Goal: Find specific page/section: Find specific page/section

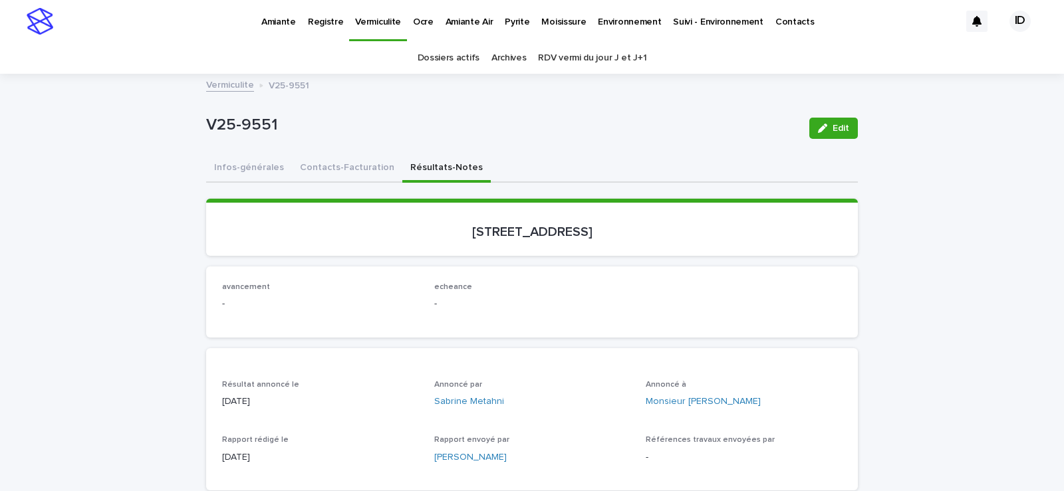
click at [505, 20] on p "Pyrite" at bounding box center [517, 14] width 25 height 28
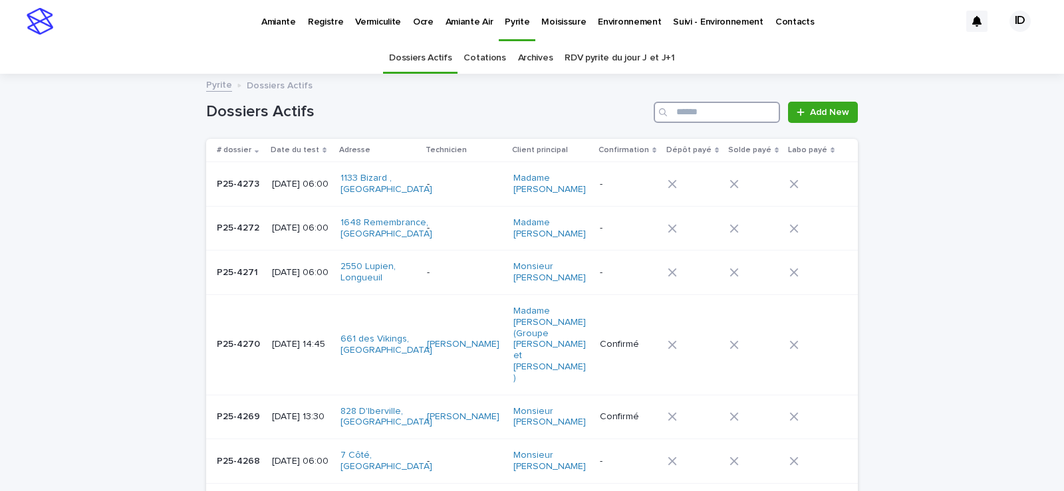
click at [710, 109] on input "Search" at bounding box center [716, 112] width 126 height 21
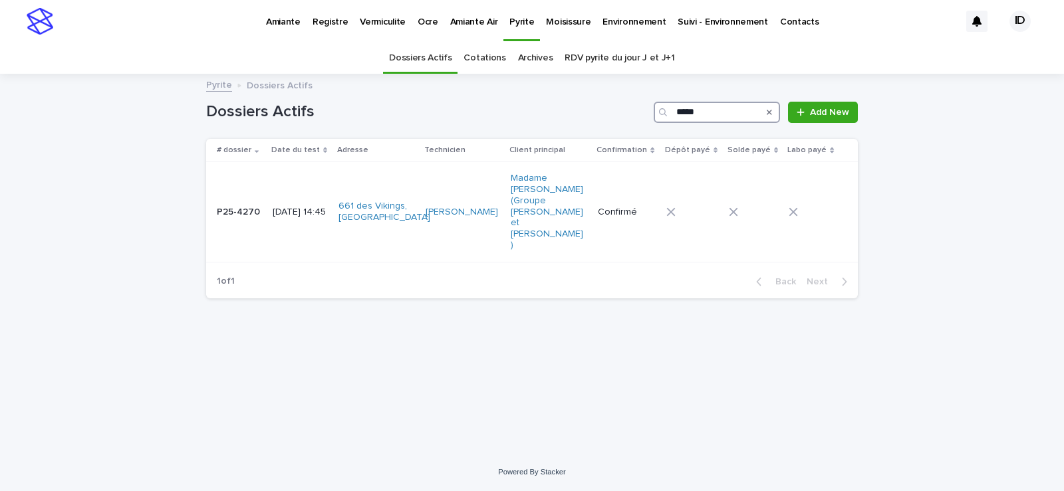
type input "*****"
click at [311, 208] on td "[DATE] 14:45" at bounding box center [300, 212] width 66 height 100
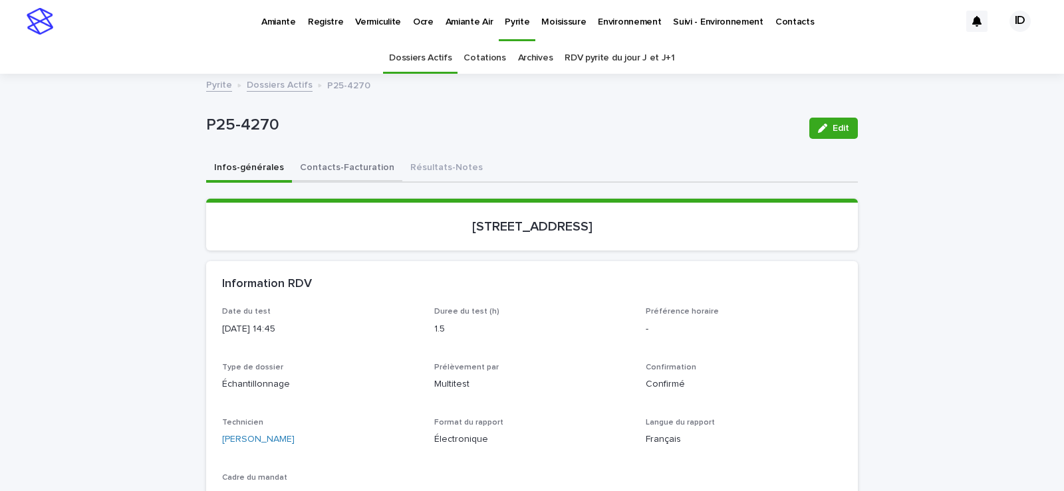
click at [315, 168] on button "Contacts-Facturation" at bounding box center [347, 169] width 110 height 28
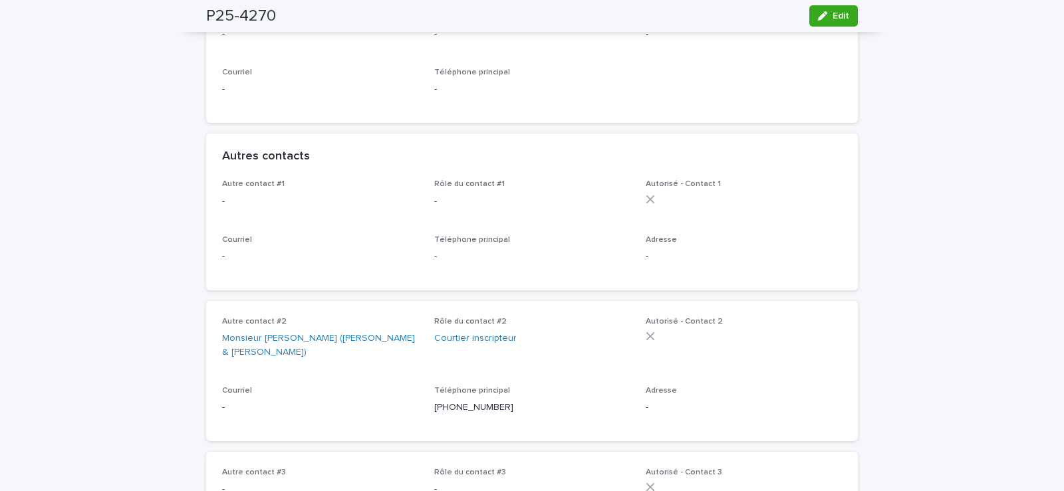
scroll to position [665, 0]
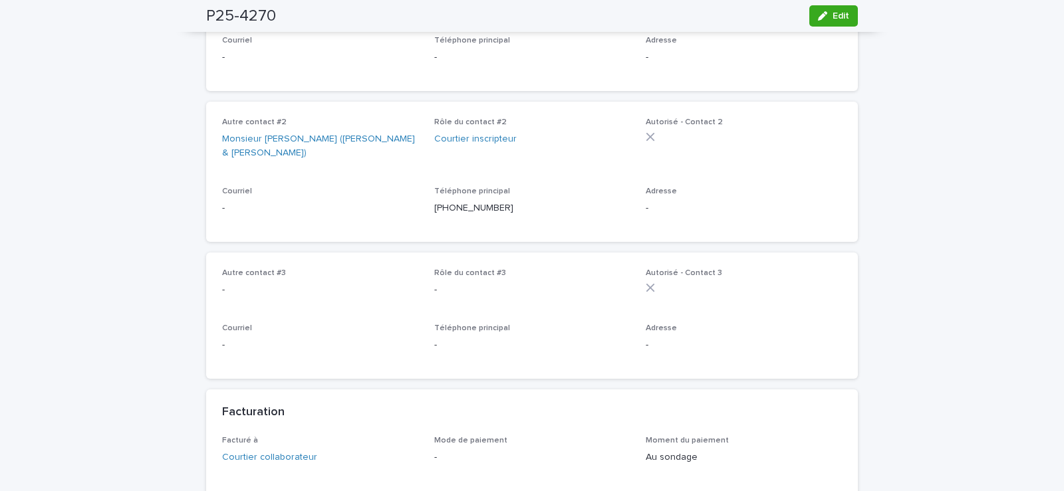
drag, startPoint x: 825, startPoint y: 13, endPoint x: 715, endPoint y: 342, distance: 347.1
click at [825, 15] on div "button" at bounding box center [825, 15] width 15 height 9
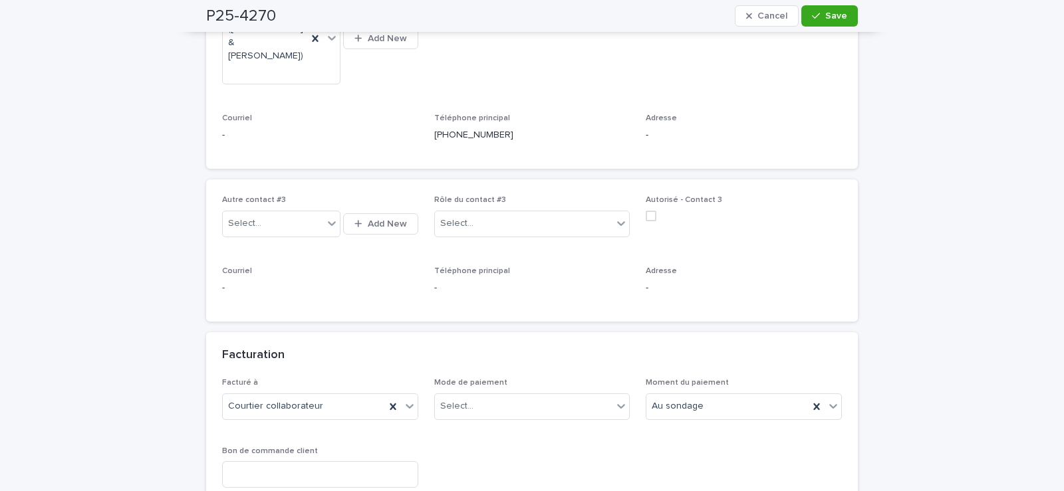
scroll to position [1130, 0]
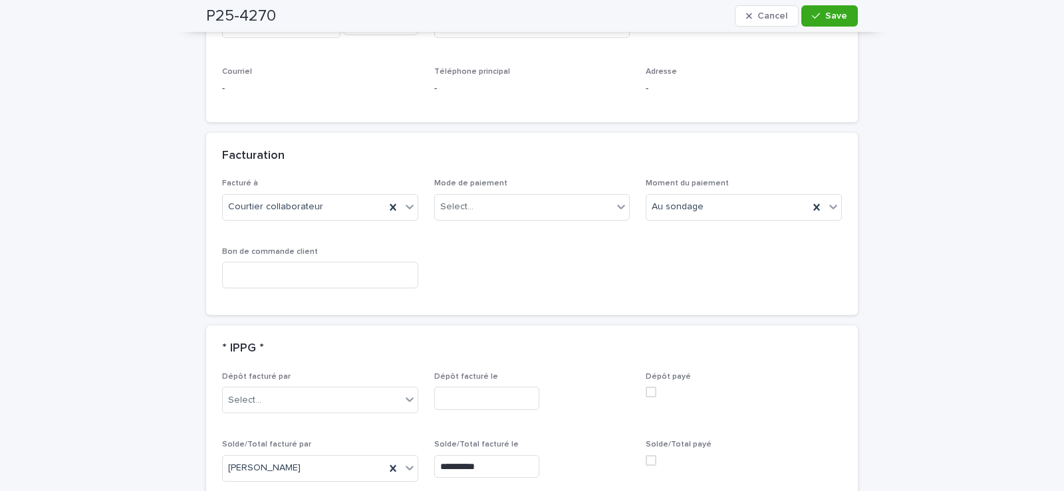
click at [646, 455] on span at bounding box center [651, 460] width 11 height 11
click at [491, 196] on div "Select..." at bounding box center [524, 207] width 178 height 22
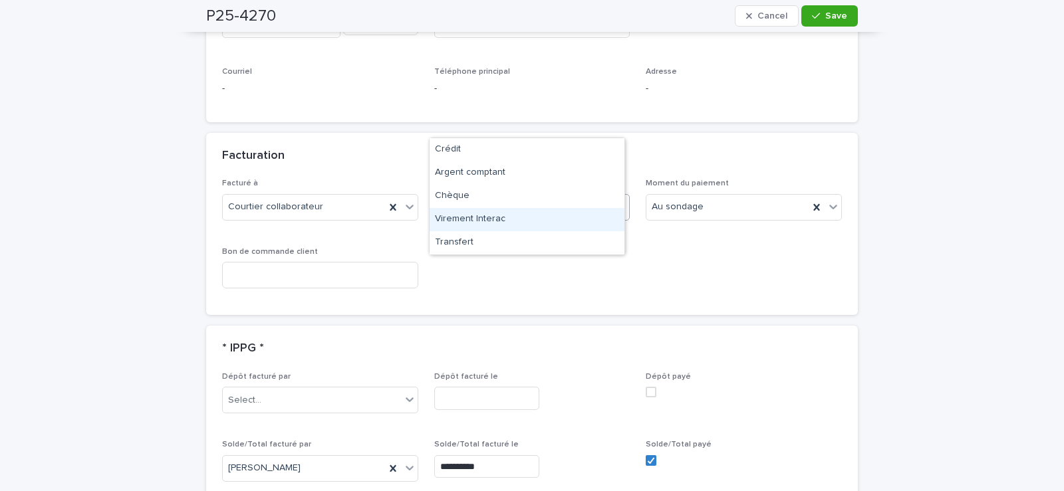
click at [473, 219] on div "Virement Interac" at bounding box center [526, 219] width 195 height 23
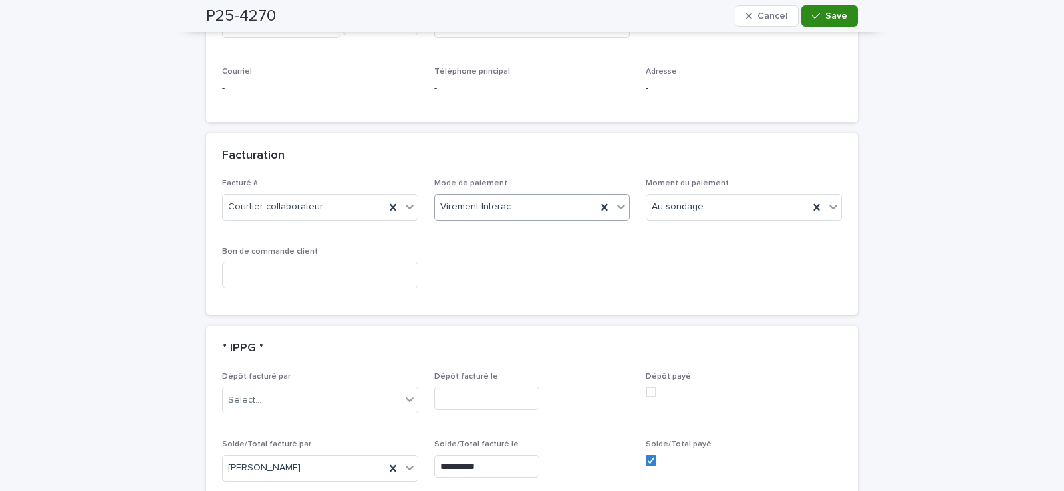
click at [820, 21] on button "Save" at bounding box center [829, 15] width 57 height 21
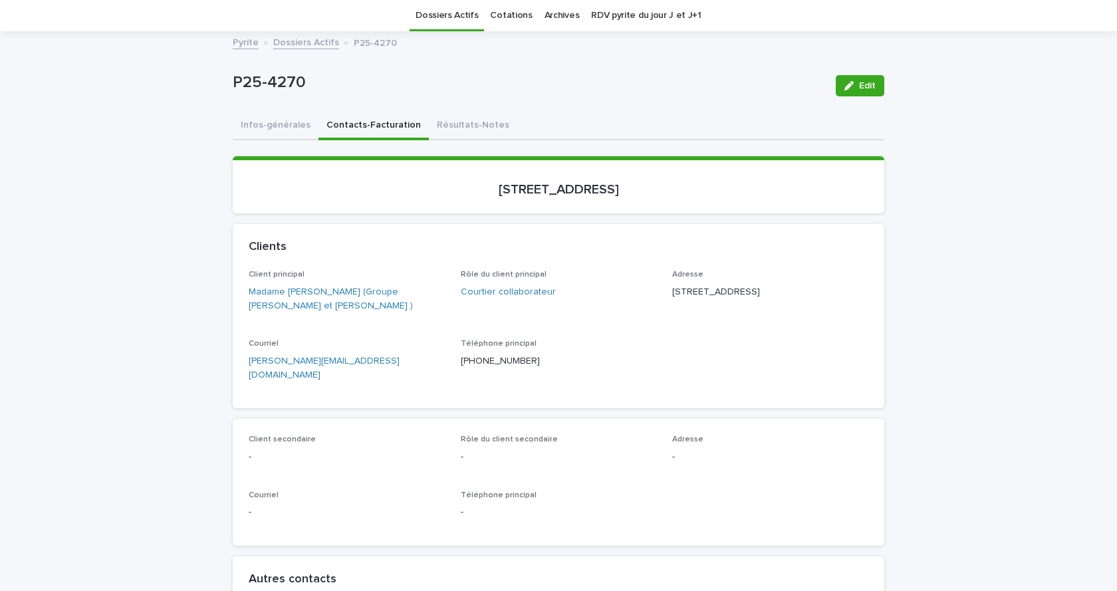
scroll to position [0, 0]
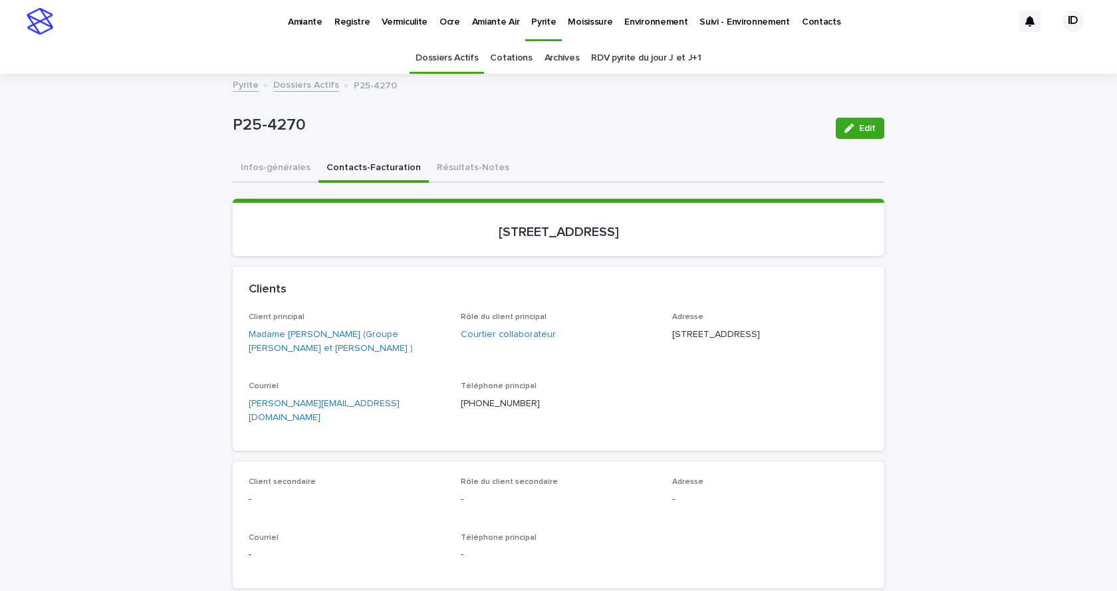
click at [300, 17] on p "Amiante" at bounding box center [305, 14] width 35 height 28
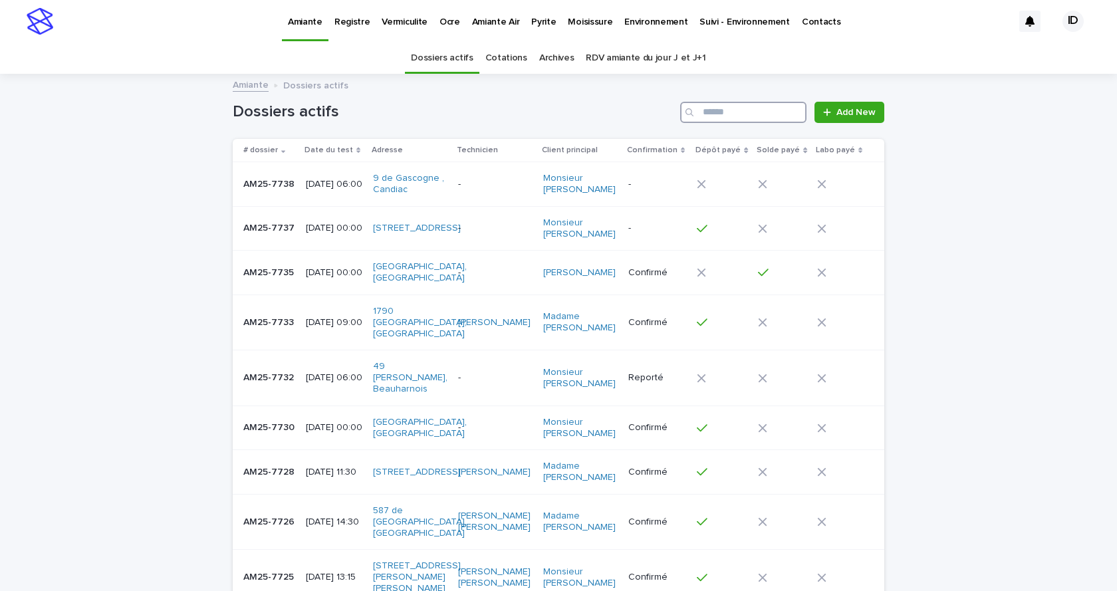
click at [720, 112] on input "Search" at bounding box center [743, 112] width 126 height 21
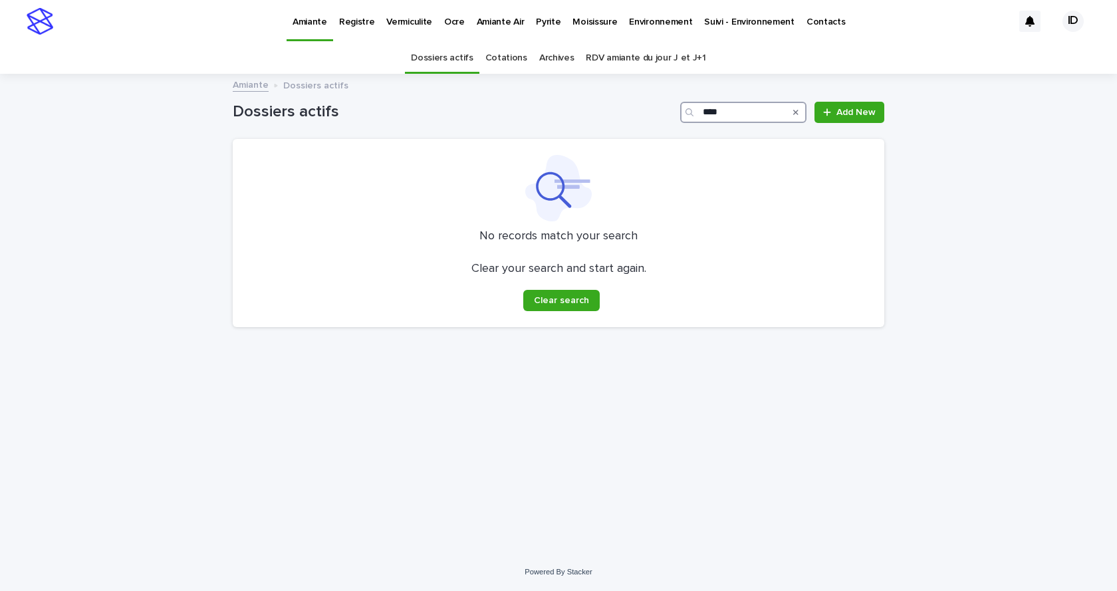
type input "****"
click at [549, 59] on link "Archives" at bounding box center [556, 58] width 35 height 31
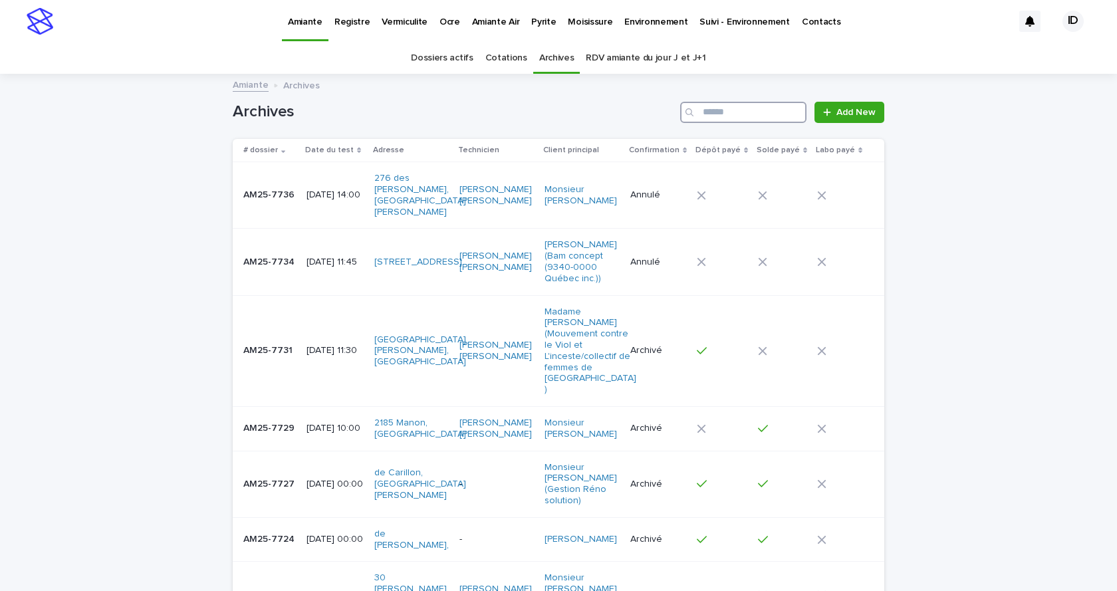
click at [705, 110] on input "Search" at bounding box center [743, 112] width 126 height 21
type input "****"
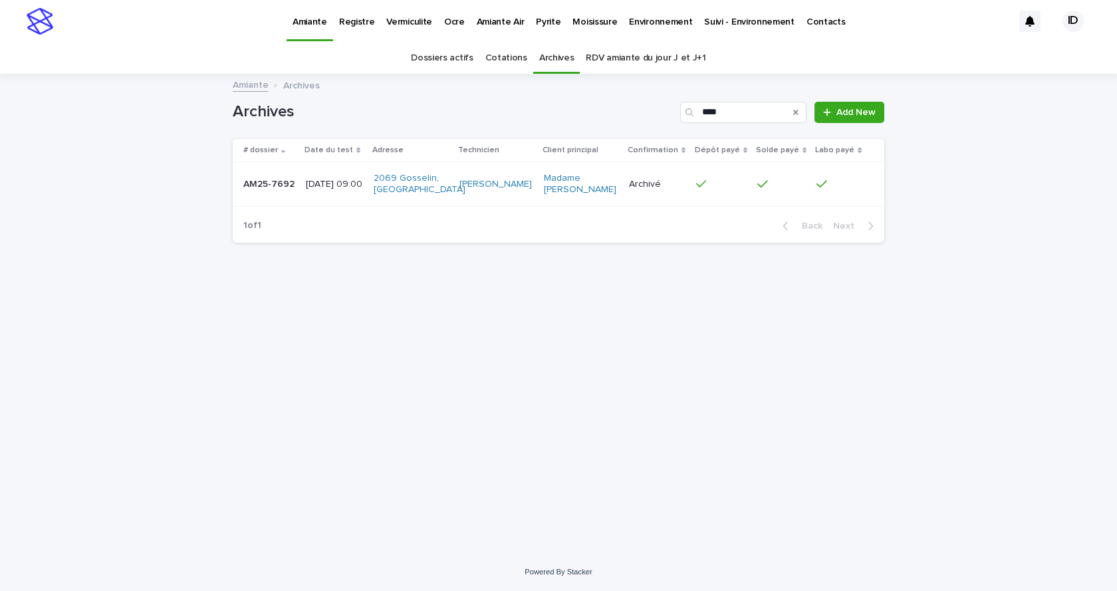
click at [449, 197] on div "2069 Gosselin, [GEOGRAPHIC_DATA]" at bounding box center [411, 184] width 75 height 33
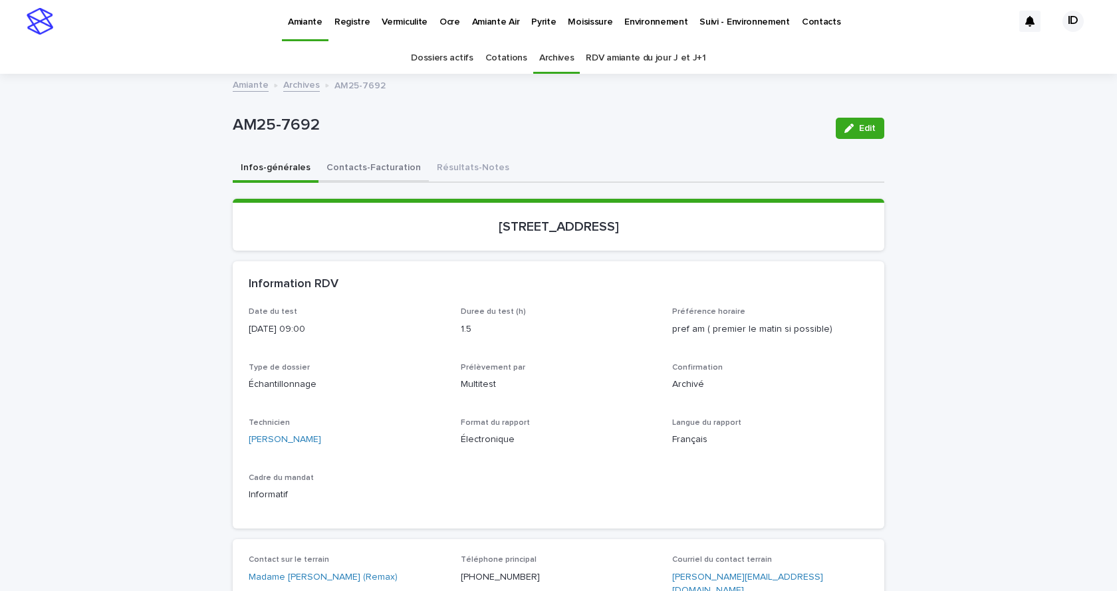
drag, startPoint x: 356, startPoint y: 169, endPoint x: 356, endPoint y: 182, distance: 13.3
click at [357, 169] on button "Contacts-Facturation" at bounding box center [373, 169] width 110 height 28
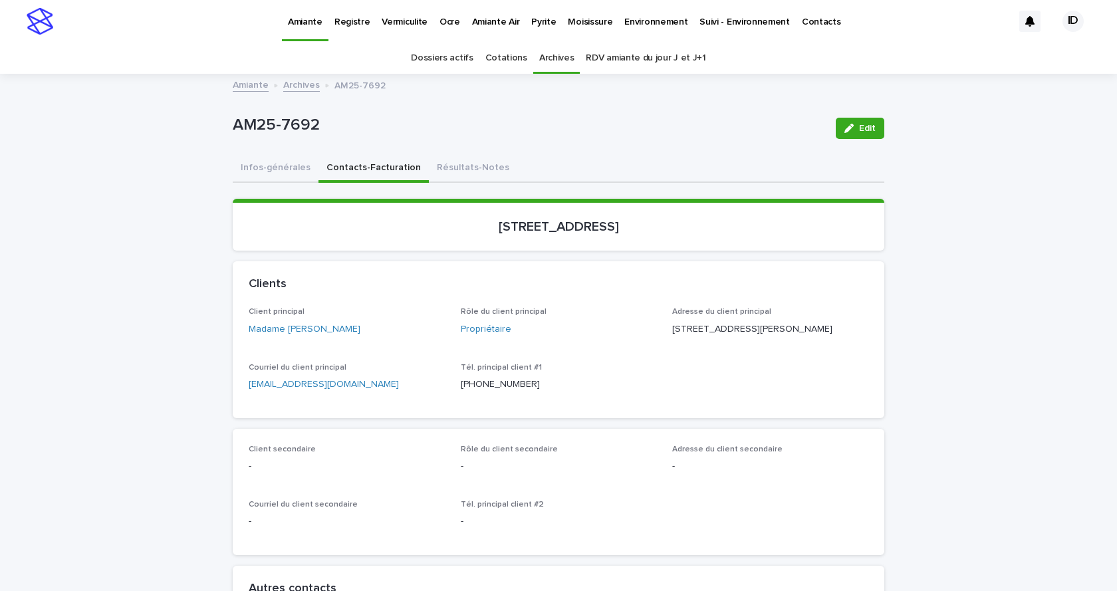
click at [536, 19] on p "Pyrite" at bounding box center [543, 14] width 25 height 28
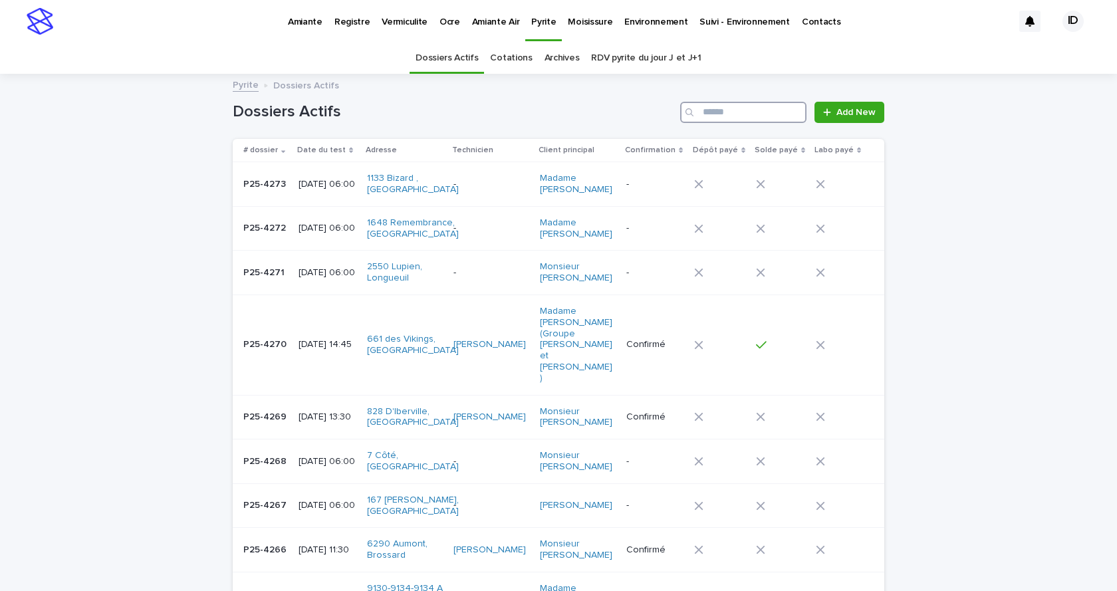
click at [763, 114] on input "Search" at bounding box center [743, 112] width 126 height 21
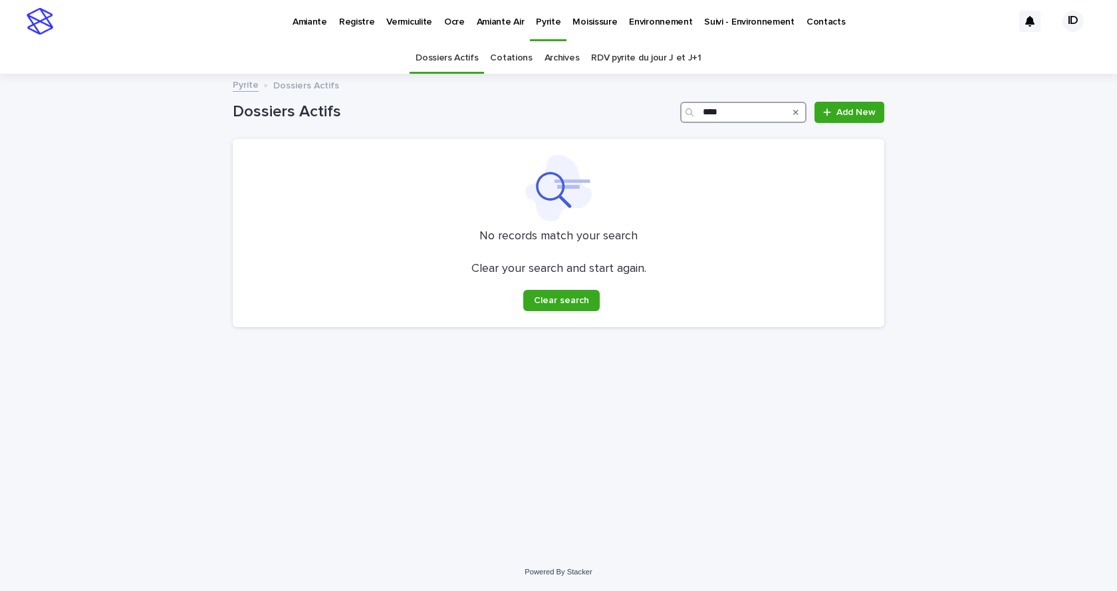
type input "****"
click at [554, 56] on link "Archives" at bounding box center [561, 58] width 35 height 31
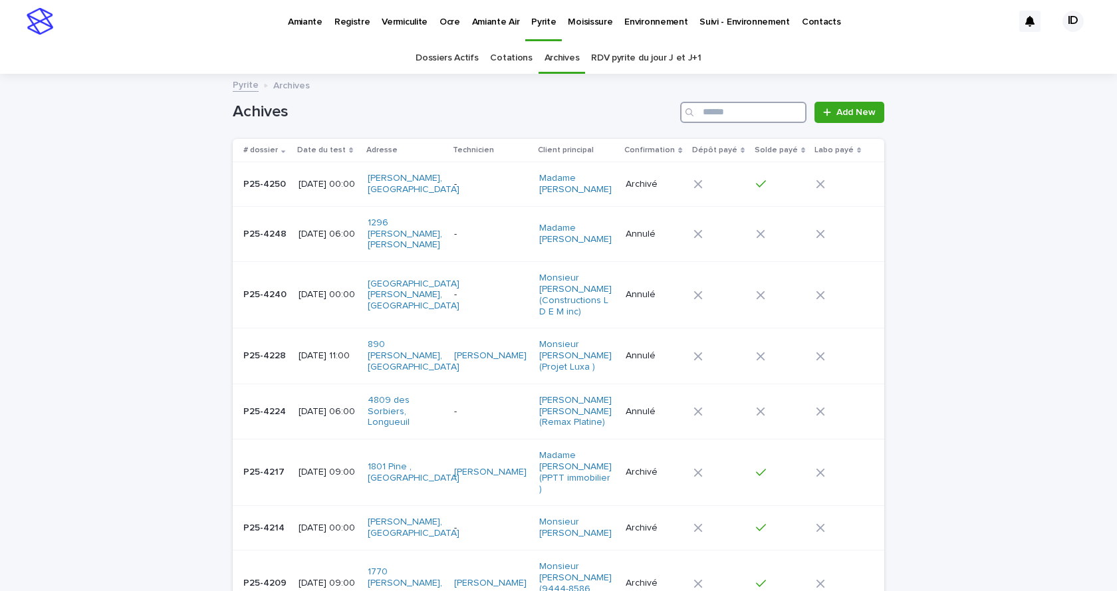
click at [729, 111] on input "Search" at bounding box center [743, 112] width 126 height 21
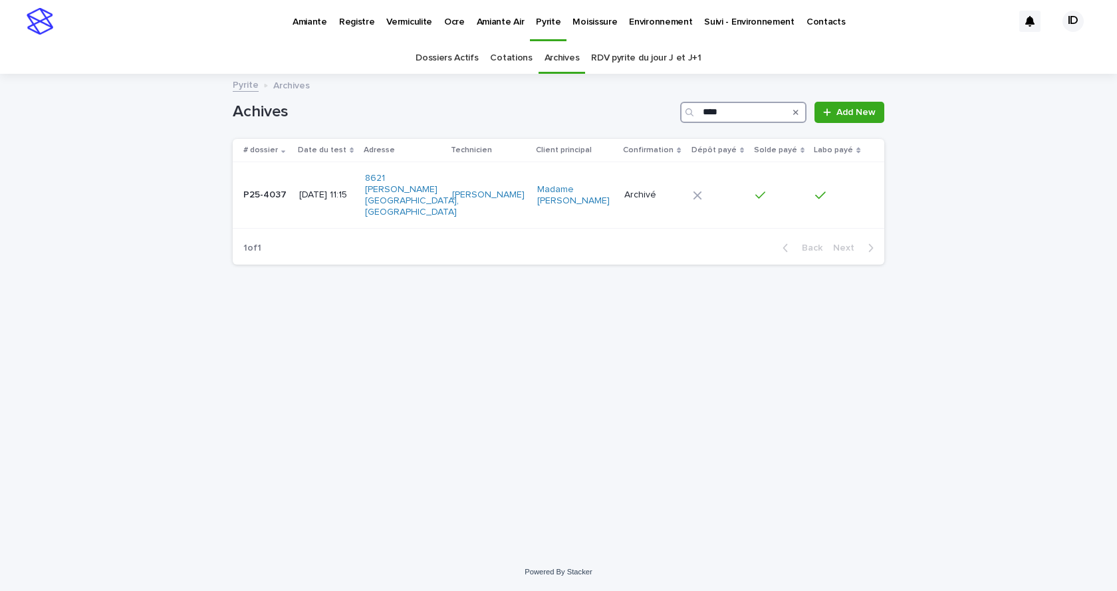
type input "****"
click at [435, 57] on link "Dossiers Actifs" at bounding box center [447, 58] width 62 height 31
